Goal: Transaction & Acquisition: Purchase product/service

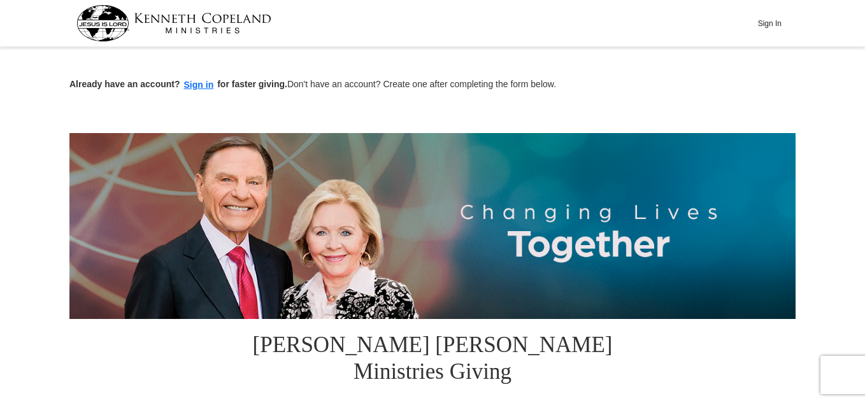
scroll to position [353, 0]
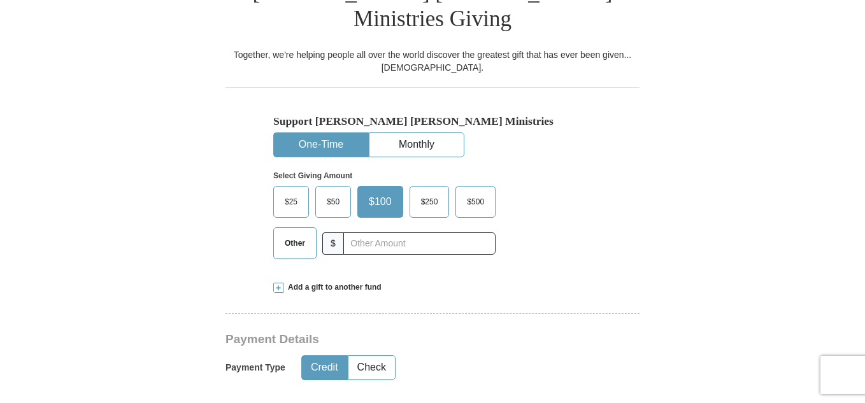
click at [299, 234] on span "Other" at bounding box center [294, 243] width 33 height 19
click at [0, 0] on input "Other" at bounding box center [0, 0] width 0 height 0
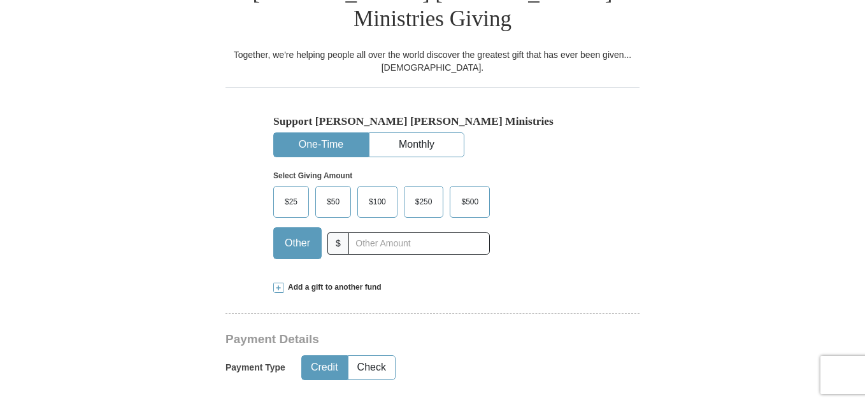
click at [299, 234] on span "Other" at bounding box center [297, 243] width 38 height 19
click at [0, 0] on input "Other" at bounding box center [0, 0] width 0 height 0
type input "120.00"
click at [383, 356] on button "Check" at bounding box center [371, 368] width 46 height 24
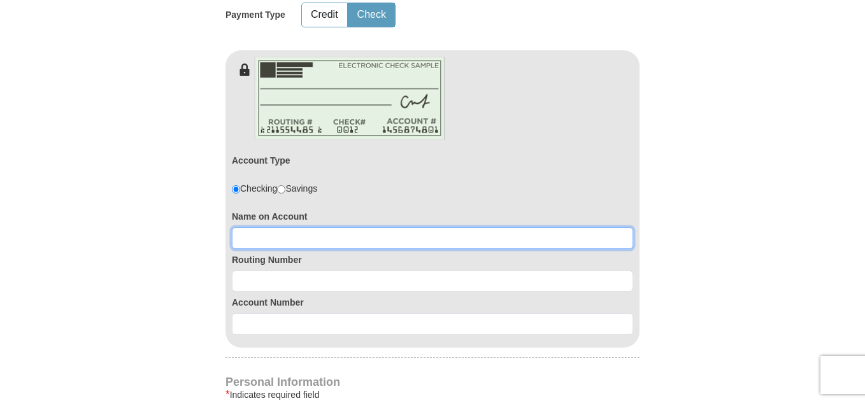
click at [594, 227] on input at bounding box center [432, 238] width 401 height 22
type input "Lucy J Ervin or Brenda L Phelps"
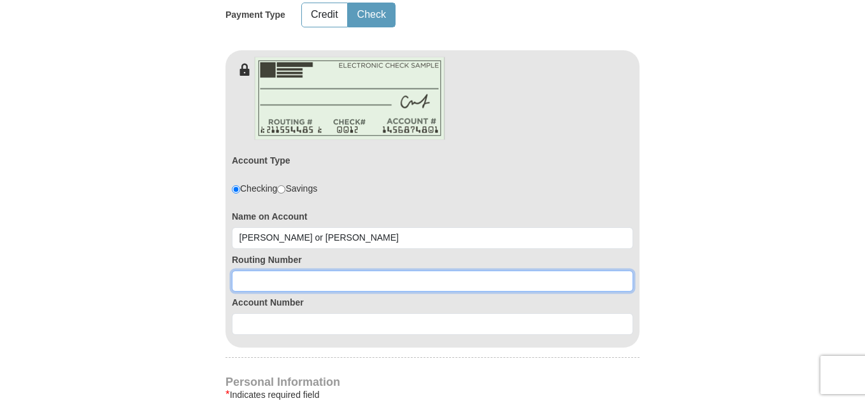
click at [597, 271] on input at bounding box center [432, 282] width 401 height 22
type input "071122661"
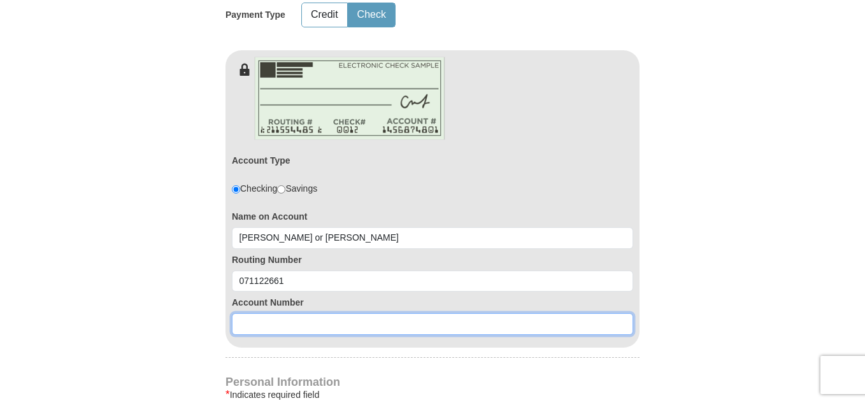
click at [604, 313] on input at bounding box center [432, 324] width 401 height 22
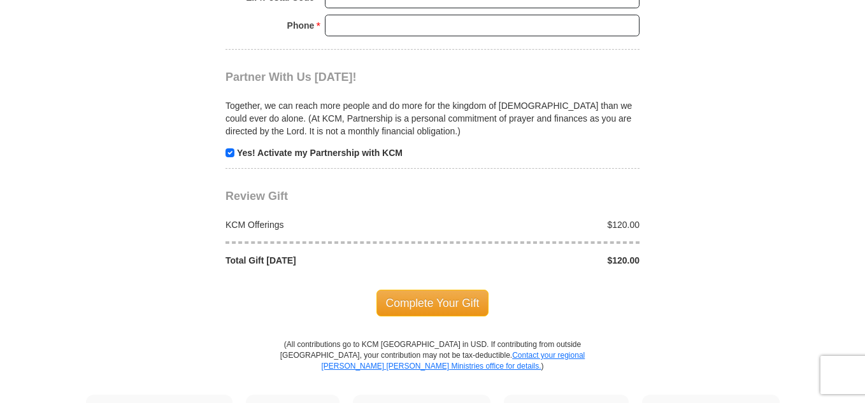
scroll to position [1763, 0]
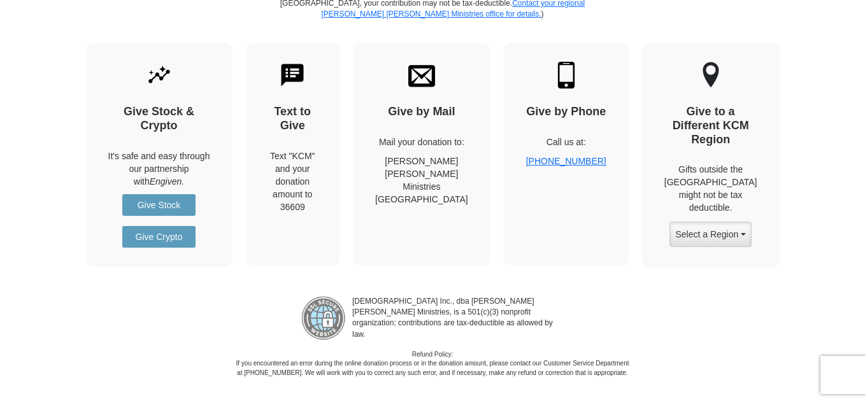
type input "6900949845"
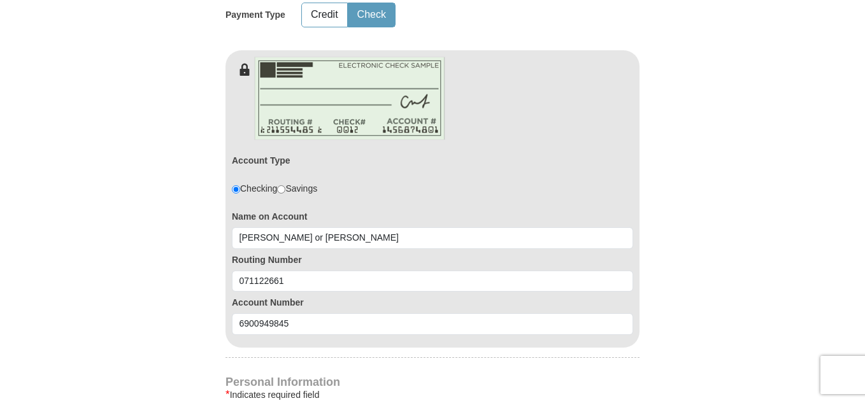
scroll to position [1058, 0]
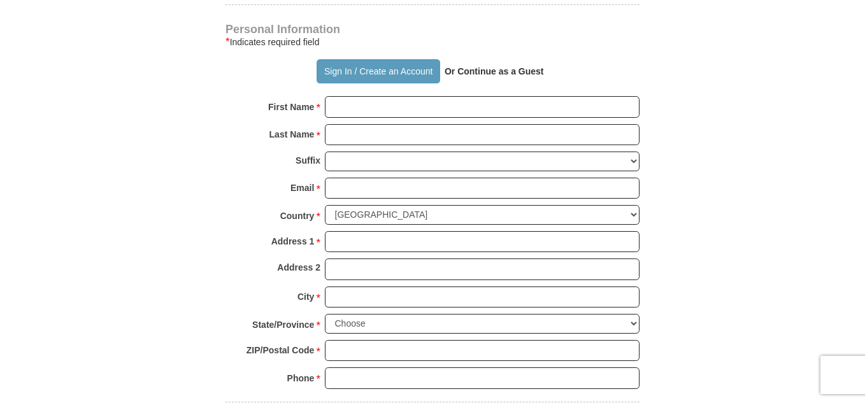
click at [521, 66] on strong "Or Continue as a Guest" at bounding box center [493, 71] width 99 height 10
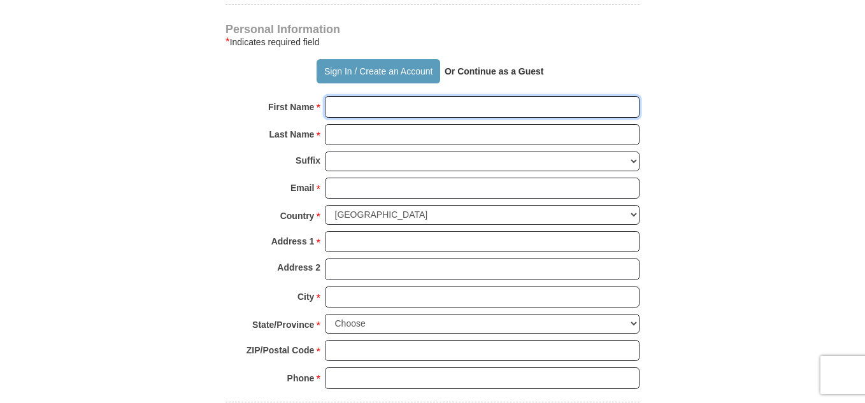
click at [618, 96] on input "First Name *" at bounding box center [482, 107] width 315 height 22
type input "Brenda"
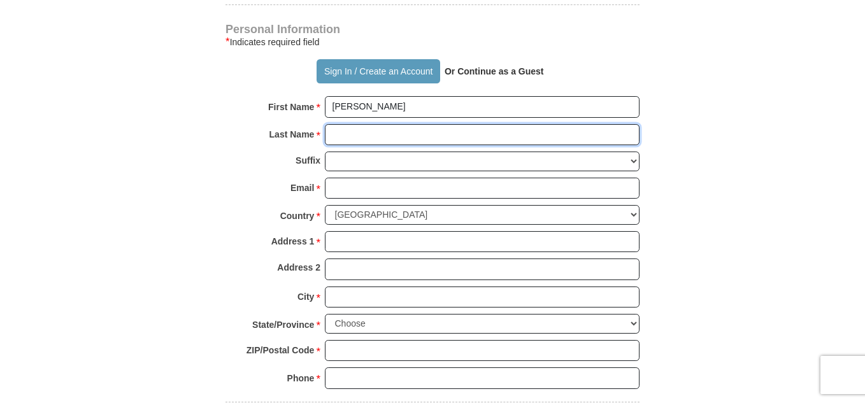
type input "Phelps"
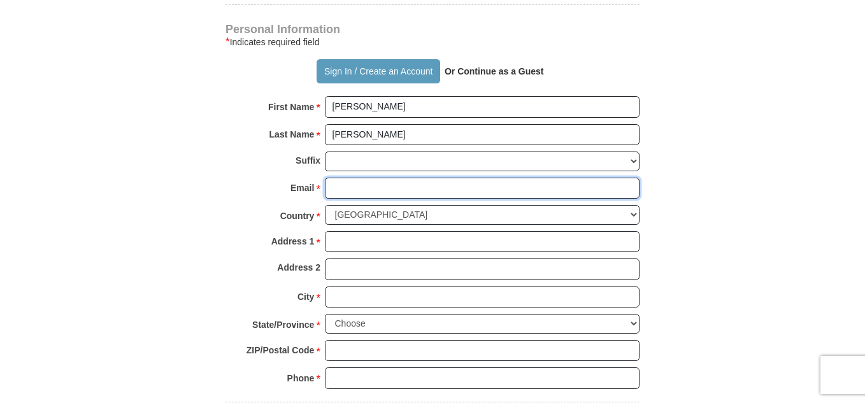
type input "mavie932@gmail.com"
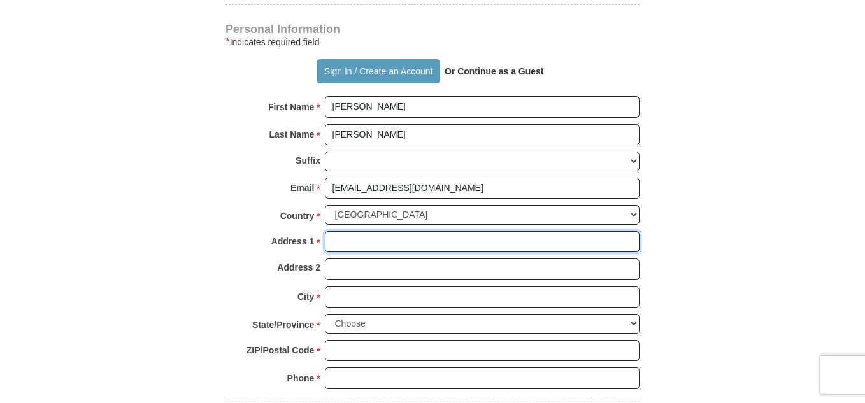
type input "21528 N.Krupp Ln"
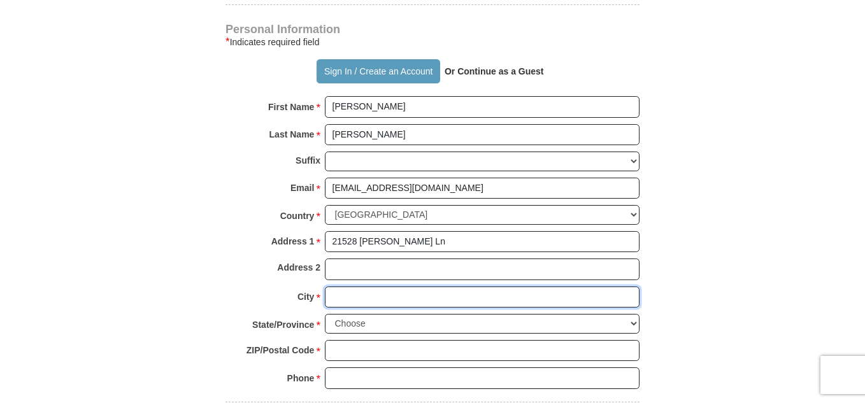
type input "Centralia"
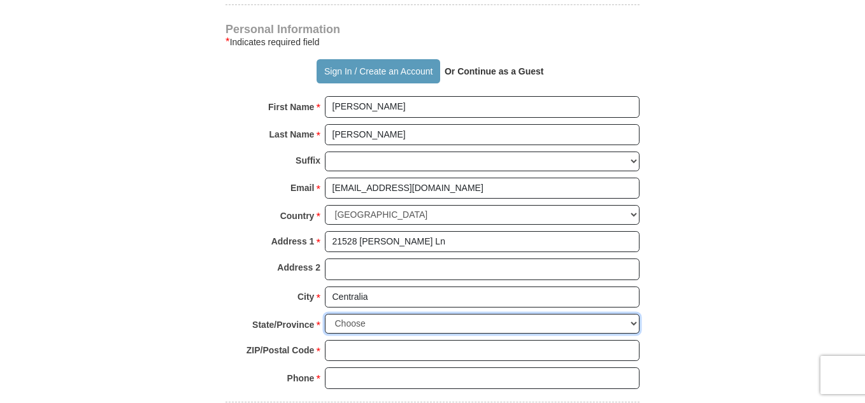
select select "IL"
type input "62801"
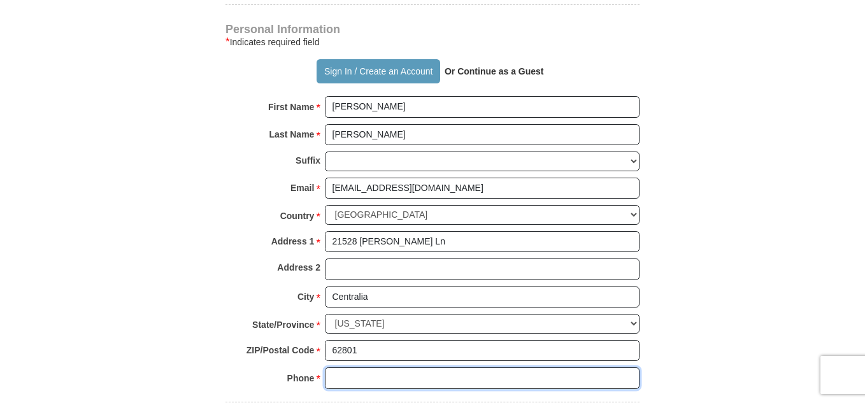
type input "6183351950"
click at [863, 400] on body "Sign In Already have an account? Sign in for faster giving. Don't have an accou…" at bounding box center [432, 258] width 865 height 2633
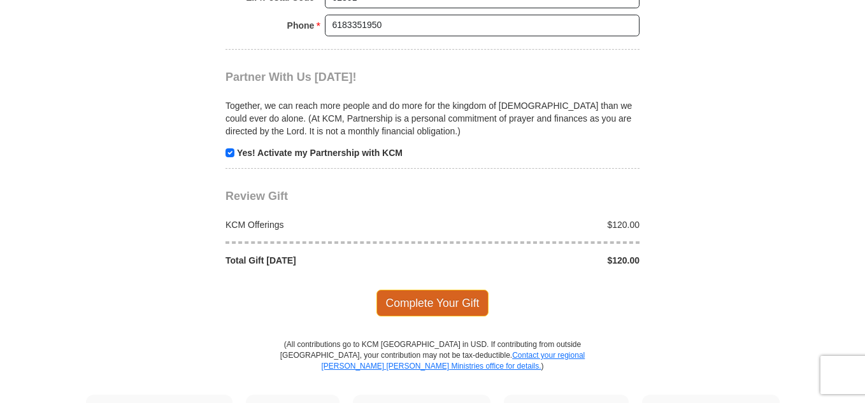
click at [450, 290] on span "Complete Your Gift" at bounding box center [432, 303] width 113 height 27
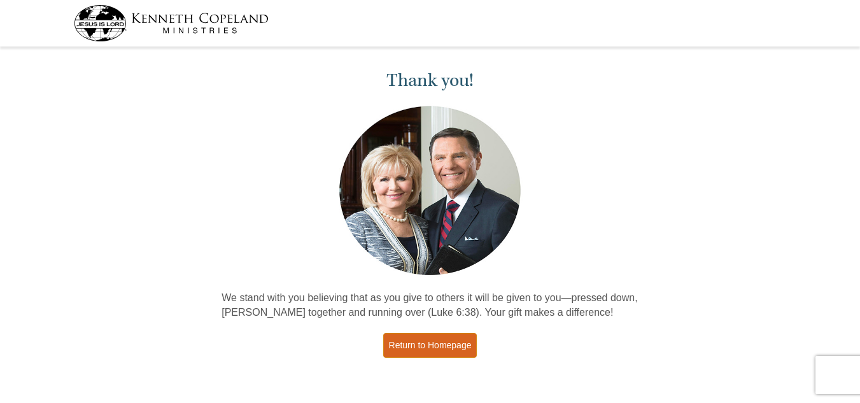
click at [448, 348] on link "Return to Homepage" at bounding box center [430, 345] width 94 height 25
